Goal: Navigation & Orientation: Find specific page/section

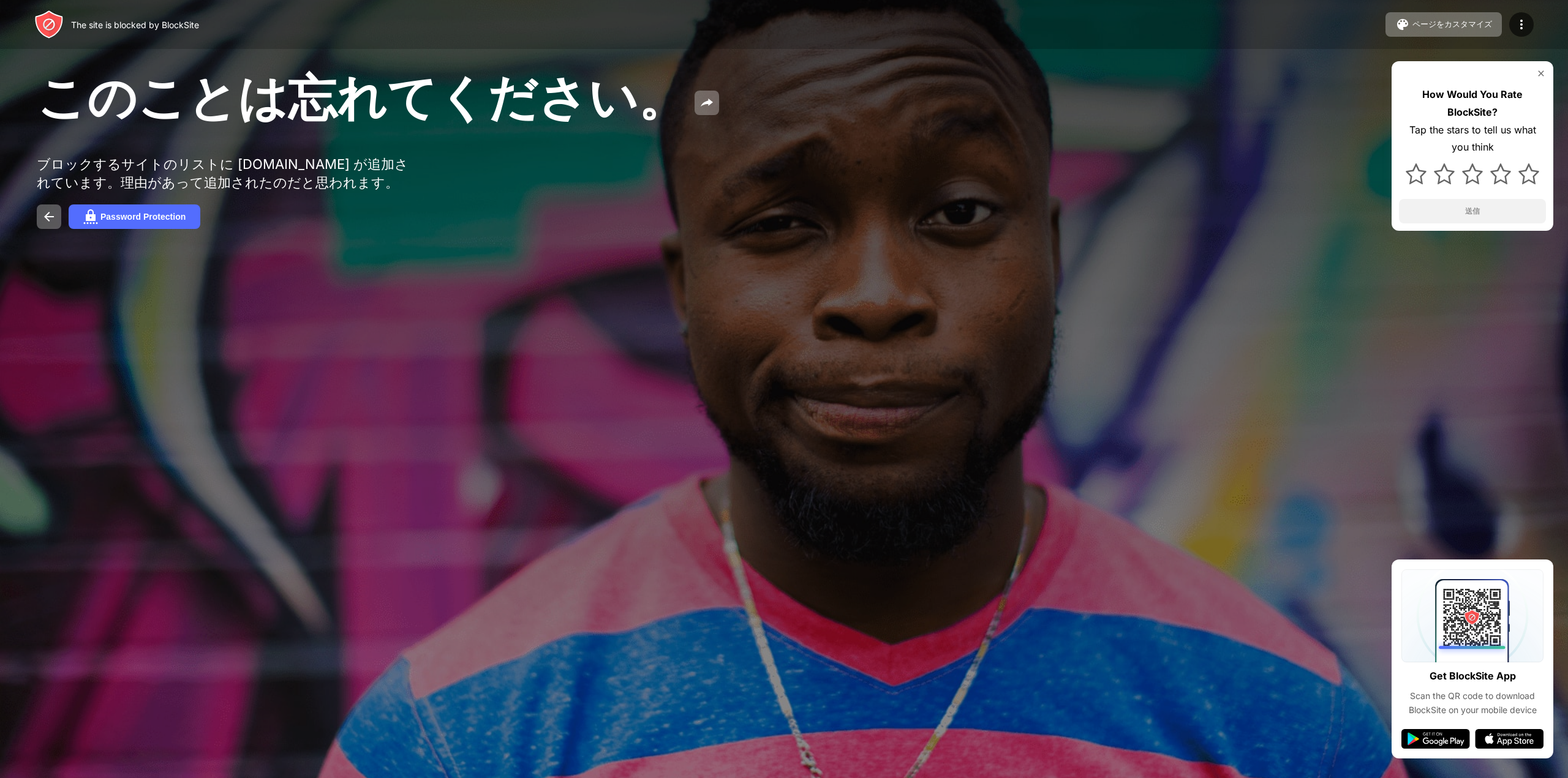
drag, startPoint x: 1234, startPoint y: 23, endPoint x: 1299, endPoint y: 4, distance: 67.7
click at [1234, 23] on div "The site is blocked by BlockSite ページをカスタマイズ ブロックリストの編集 リダイレクト ブロックページのカスタマイズ Up…" at bounding box center [784, 24] width 1568 height 49
